Goal: Find specific page/section: Find specific page/section

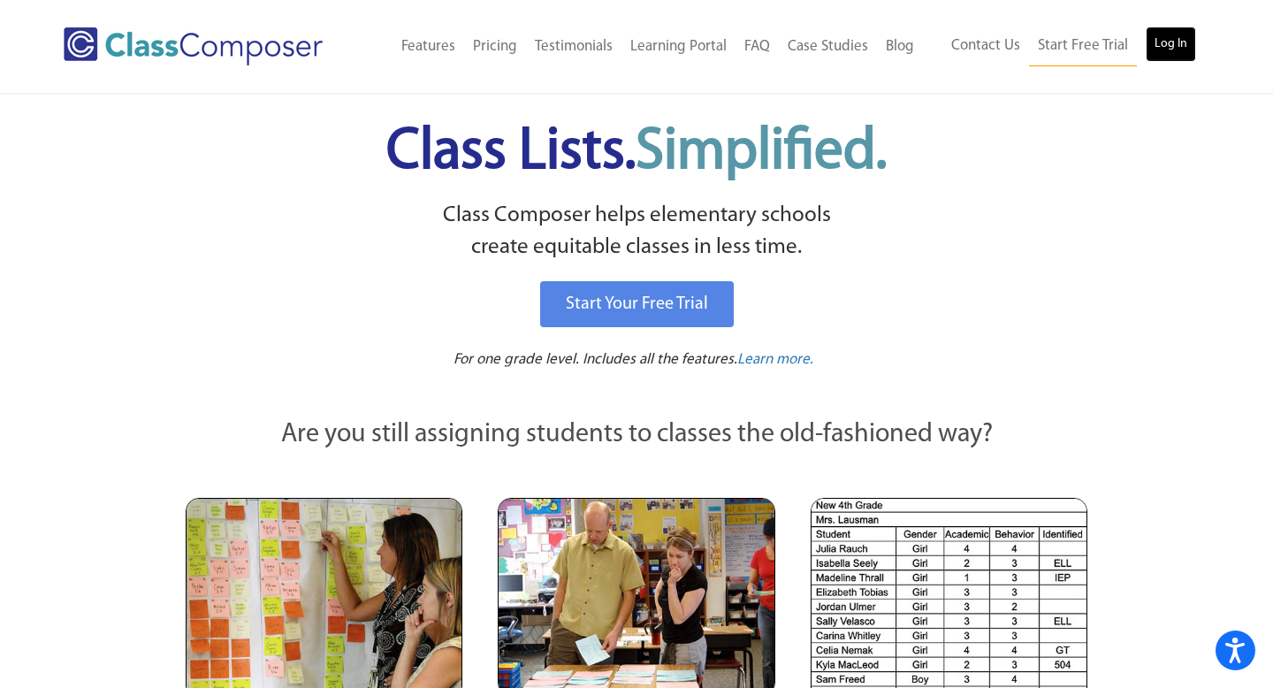
click at [1173, 43] on link "Log In" at bounding box center [1171, 44] width 50 height 35
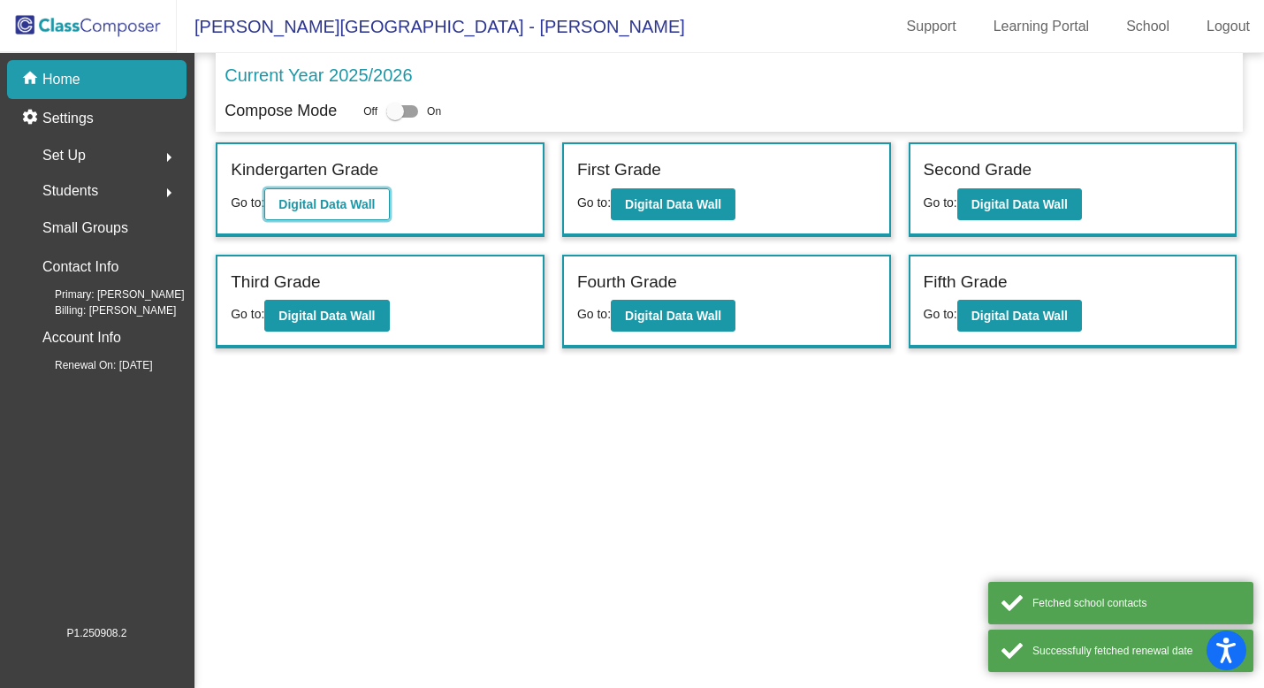
click at [357, 208] on b "Digital Data Wall" at bounding box center [327, 204] width 96 height 14
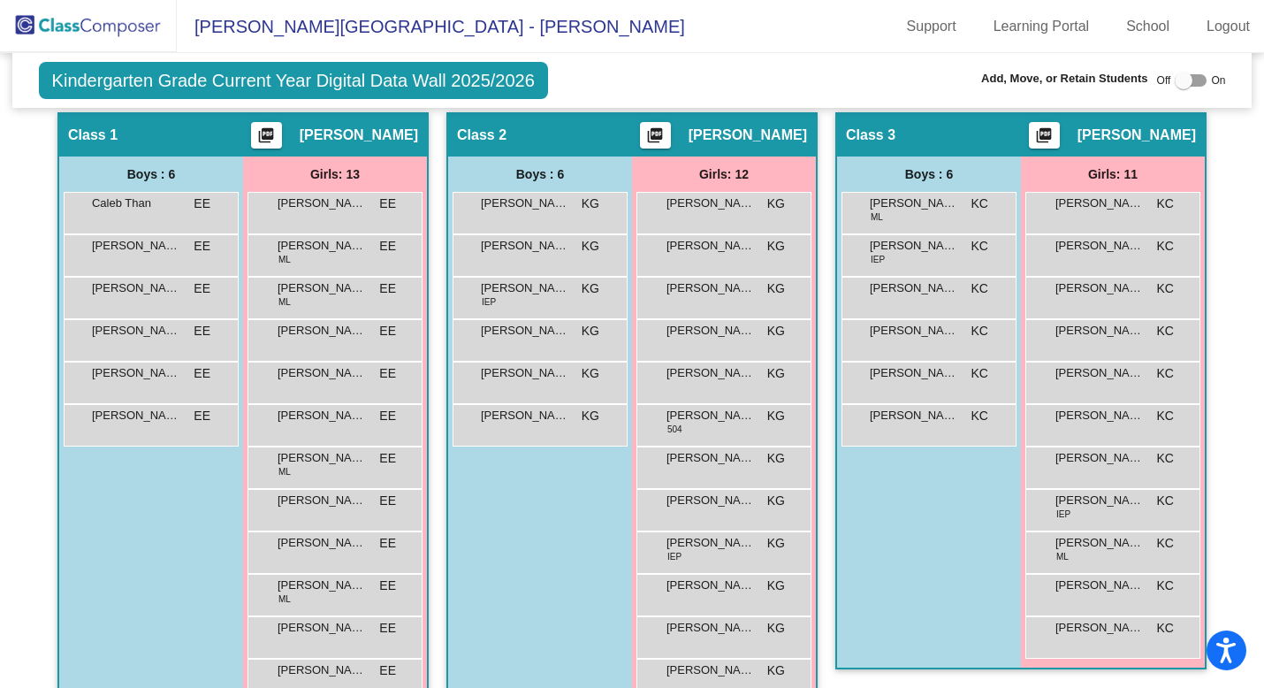
scroll to position [340, 0]
